Goal: Transaction & Acquisition: Purchase product/service

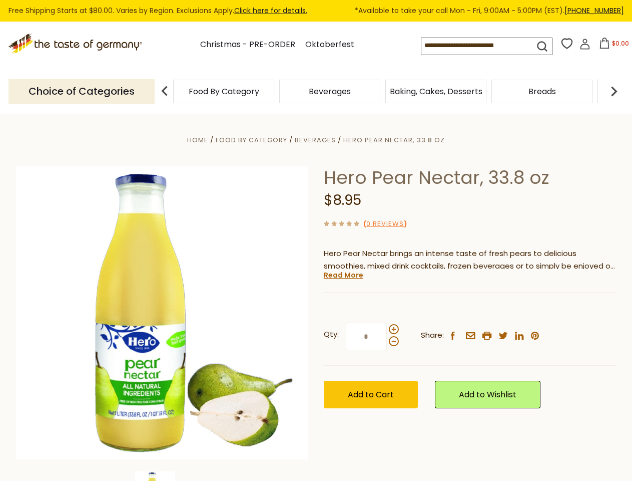
click at [316, 240] on div "Home Food By Category [GEOGRAPHIC_DATA] Hero Pear Nectar, 33.8 oz Hero Pear Nec…" at bounding box center [317, 327] width 616 height 386
click at [612, 46] on span "$0.00" at bounding box center [620, 43] width 17 height 9
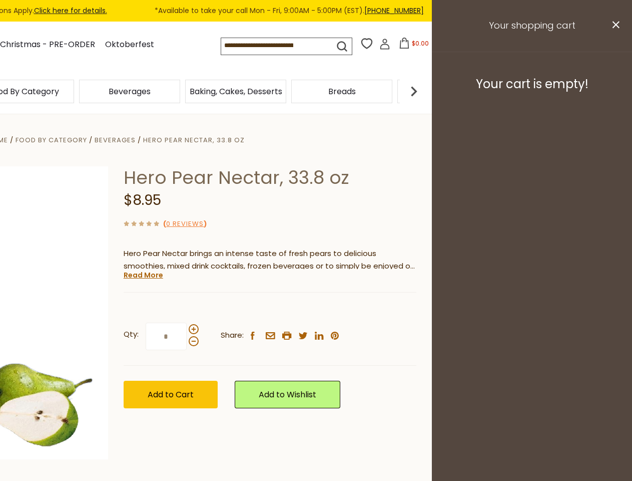
click at [183, 91] on div "Beverages" at bounding box center [130, 92] width 106 height 24
click at [74, 91] on div "Beverages" at bounding box center [23, 92] width 101 height 24
click at [614, 91] on h3 "Your cart is empty!" at bounding box center [532, 84] width 175 height 15
click at [316, 297] on div "Hero Pear Nectar, 33.8 oz $8.95 ( 0 Reviews ) Hero Pear Nectar brings an intens…" at bounding box center [270, 298] width 293 height 264
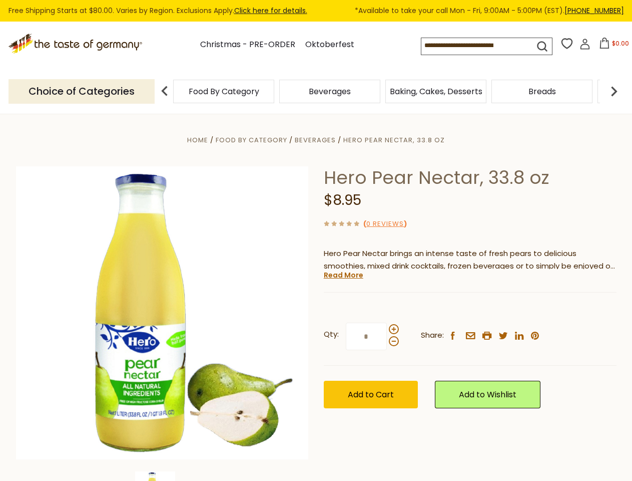
click at [162, 476] on div "Home Food By Category [GEOGRAPHIC_DATA] Hero Pear Nectar, 33.8 oz Hero Pear Nec…" at bounding box center [317, 327] width 616 height 386
click at [343, 275] on link "Read More" at bounding box center [344, 275] width 40 height 10
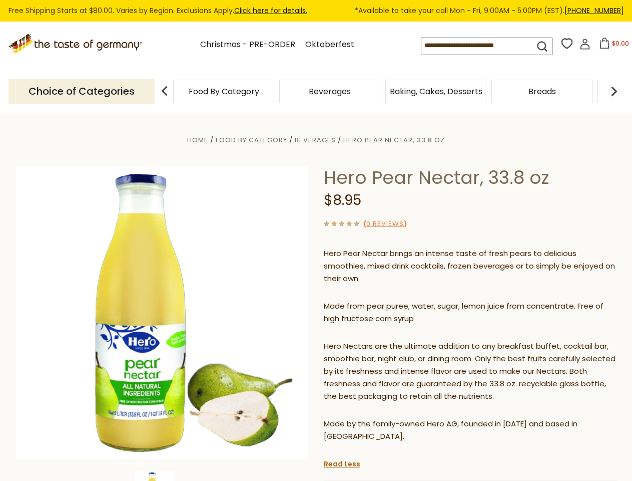
click at [394, 340] on p "Hero Nectars are the ultimate addition to any breakfast buffet, cocktail bar, s…" at bounding box center [470, 371] width 293 height 63
